Goal: Transaction & Acquisition: Obtain resource

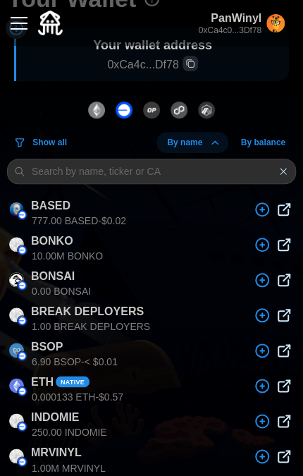
scroll to position [141, 0]
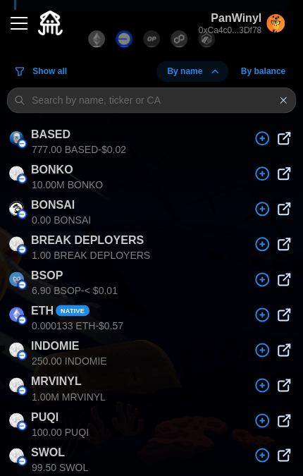
click at [66, 379] on p "MRVINYL" at bounding box center [56, 385] width 51 height 24
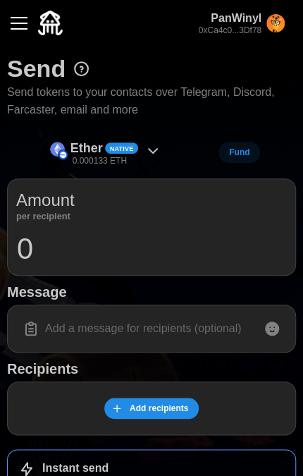
click at [157, 151] on icon at bounding box center [152, 150] width 17 height 17
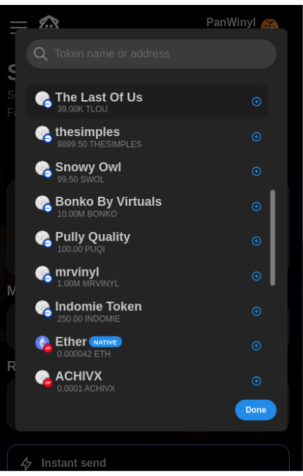
scroll to position [352, 0]
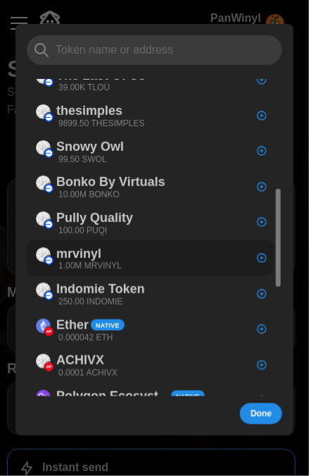
click at [123, 264] on div "mrvinyl 1.00M MRVINYL" at bounding box center [79, 258] width 100 height 32
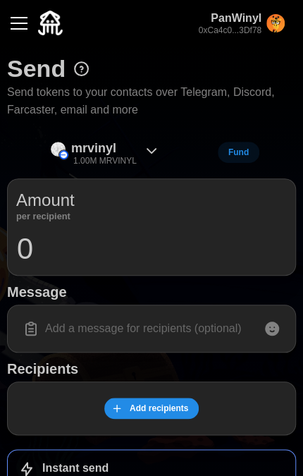
click at [69, 245] on input "0" at bounding box center [151, 248] width 271 height 35
drag, startPoint x: 70, startPoint y: 251, endPoint x: 0, endPoint y: 242, distance: 71.1
click at [0, 242] on div "Send Send tokens to your contacts over Telegram, Discord, Farcaster, email and …" at bounding box center [151, 343] width 303 height 595
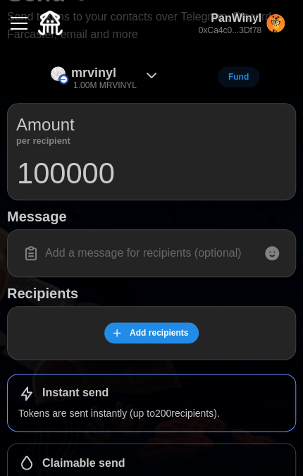
scroll to position [141, 0]
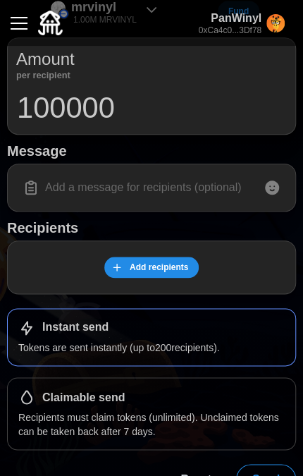
type input "100000"
click at [111, 190] on input at bounding box center [151, 188] width 271 height 30
type input "GM Ser! It's for you!"
click at [156, 269] on span "Add recipients" at bounding box center [159, 267] width 58 height 20
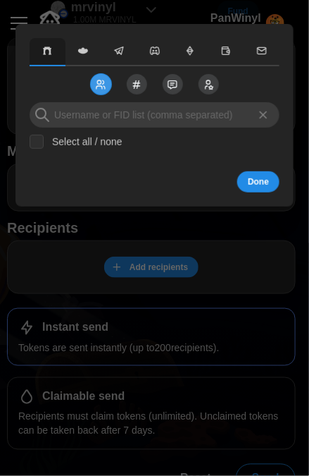
click at [77, 114] on input at bounding box center [155, 114] width 250 height 25
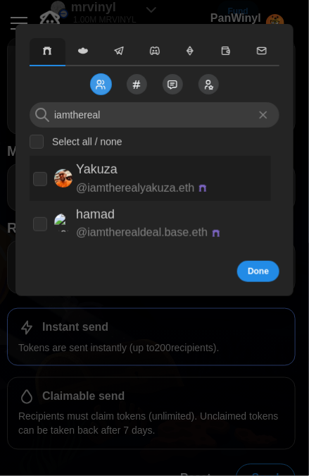
type input "iamthereal"
click at [101, 170] on p "Yakuza" at bounding box center [97, 169] width 42 height 20
checkbox input "true"
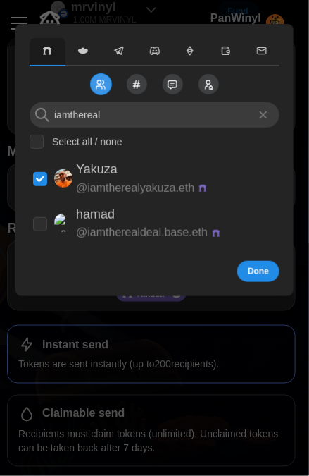
click at [32, 138] on input "Select all / none" at bounding box center [37, 142] width 14 height 14
checkbox input "true"
click at [34, 141] on input "Select all / none" at bounding box center [37, 142] width 14 height 14
checkbox input "false"
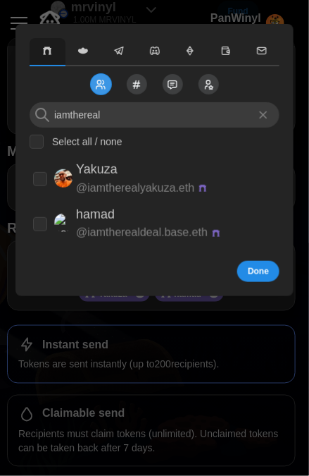
checkbox input "false"
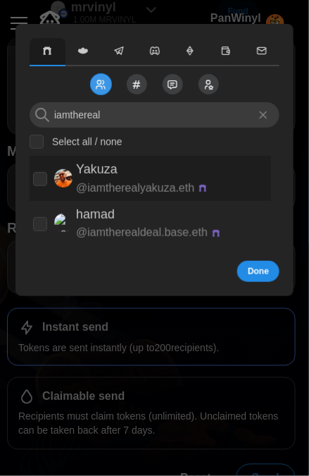
click at [41, 181] on input "checkbox" at bounding box center [40, 179] width 14 height 14
checkbox input "true"
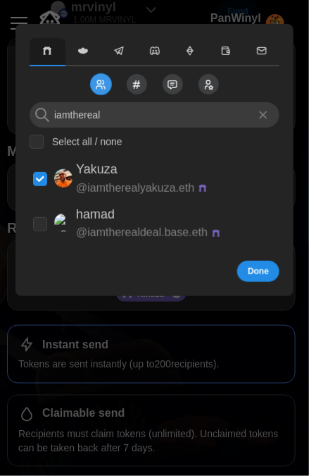
click at [263, 275] on span "Done" at bounding box center [258, 271] width 21 height 20
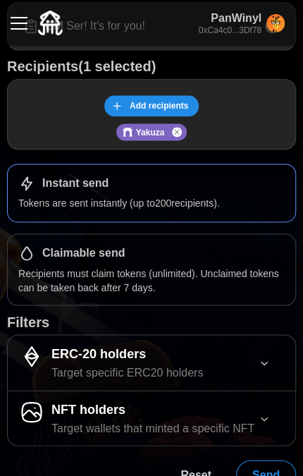
scroll to position [319, 0]
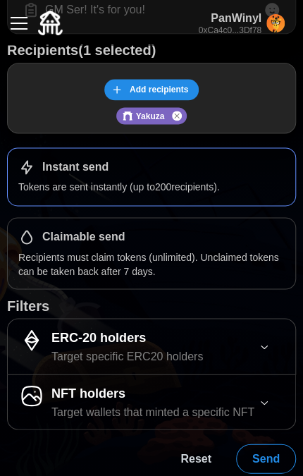
click at [262, 452] on span "Send" at bounding box center [265, 458] width 27 height 28
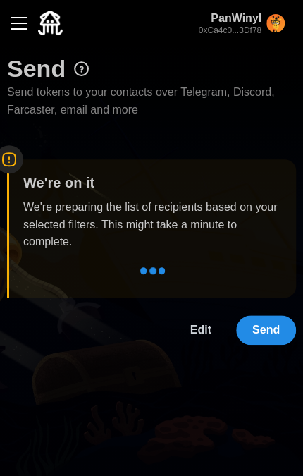
scroll to position [0, 0]
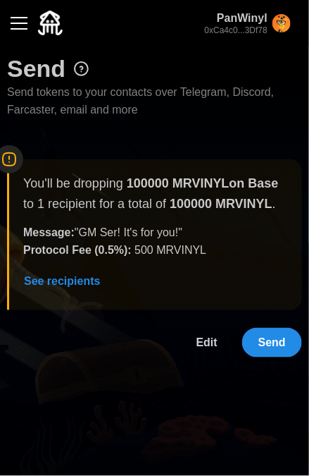
click at [273, 350] on span "Send" at bounding box center [272, 342] width 27 height 28
click at [204, 347] on span "Edit" at bounding box center [207, 342] width 21 height 28
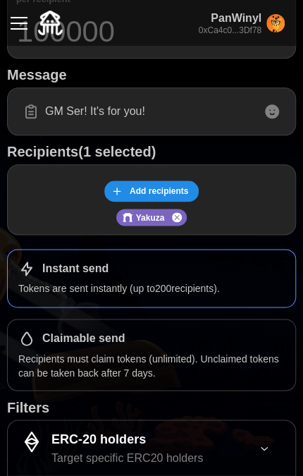
scroll to position [319, 0]
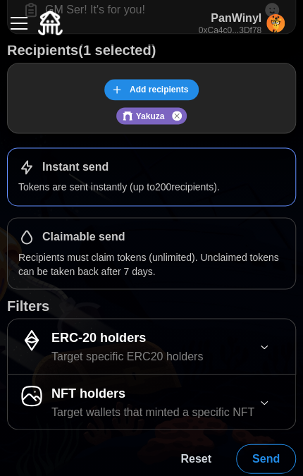
click at [268, 444] on span "Send" at bounding box center [265, 458] width 27 height 28
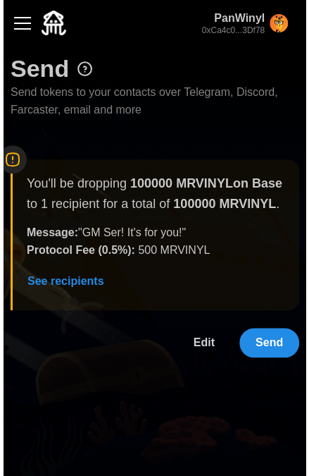
scroll to position [0, 0]
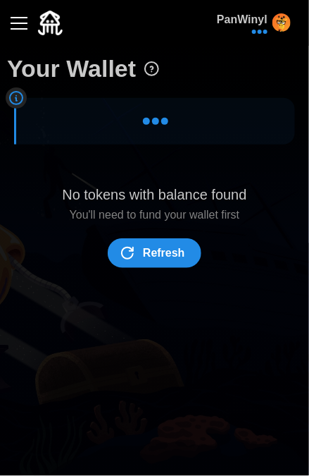
click at [20, 24] on div "button" at bounding box center [19, 23] width 17 height 1
